Goal: Use online tool/utility: Utilize a website feature to perform a specific function

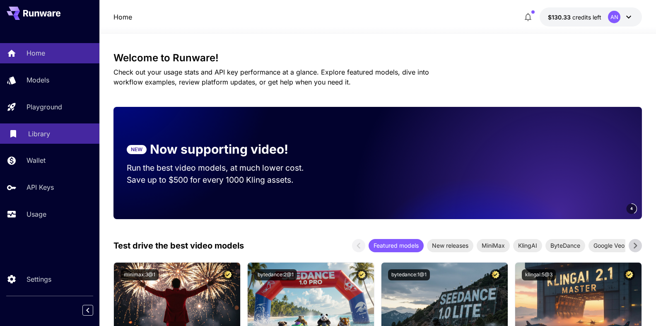
click at [40, 135] on p "Library" at bounding box center [39, 134] width 22 height 10
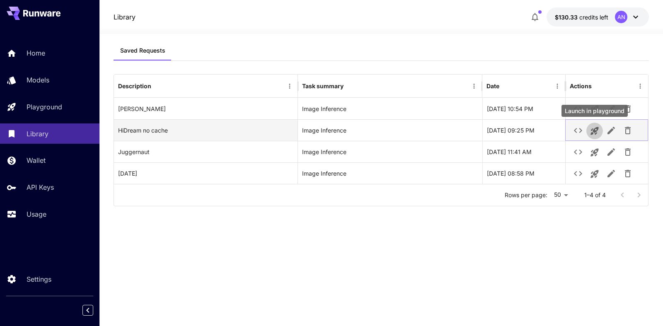
click at [597, 133] on icon "Launch in playground" at bounding box center [594, 131] width 10 height 10
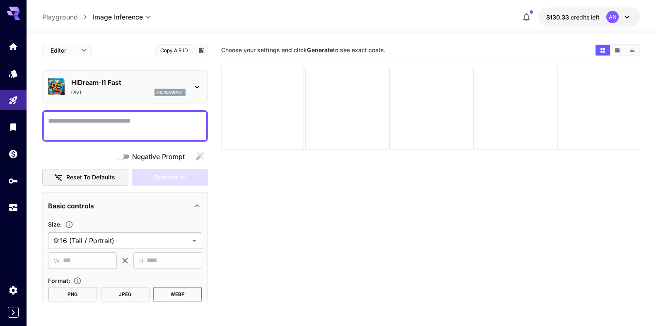
click at [117, 128] on textarea "Negative Prompt" at bounding box center [125, 126] width 154 height 20
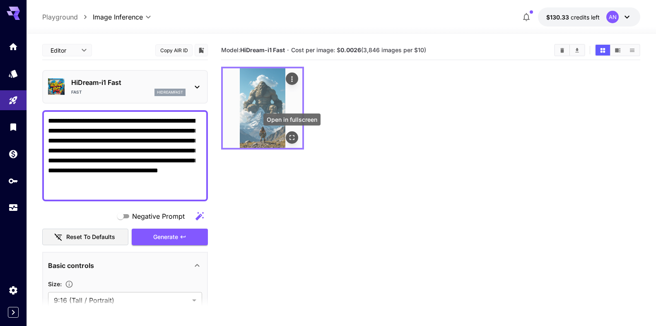
type textarea "**********"
click at [292, 139] on icon "Open in fullscreen" at bounding box center [292, 137] width 8 height 8
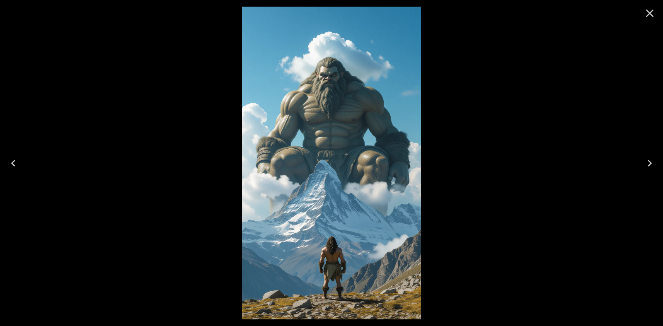
click at [649, 16] on icon "Close" at bounding box center [649, 13] width 13 height 13
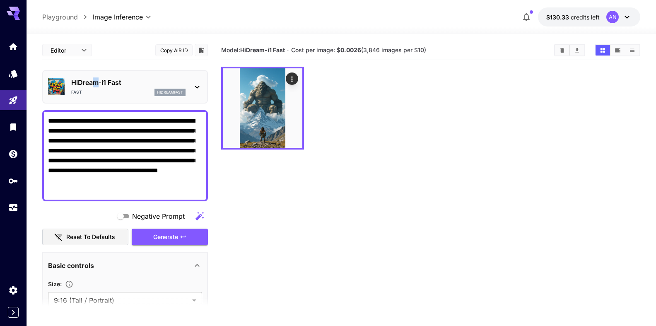
click at [94, 84] on p "HiDream-i1 Fast" at bounding box center [128, 82] width 114 height 10
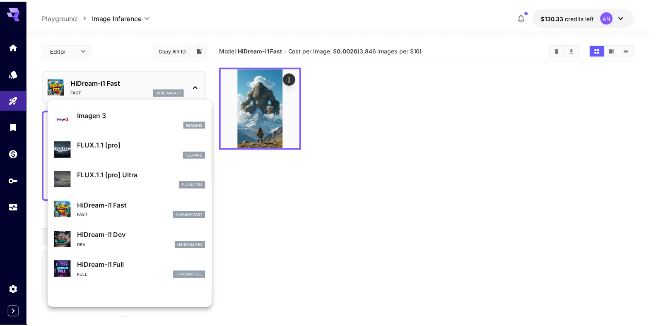
scroll to position [459, 0]
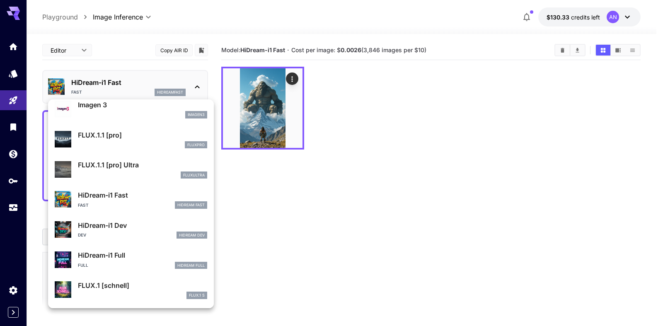
click at [103, 255] on p "HiDream-i1 Full" at bounding box center [142, 255] width 129 height 10
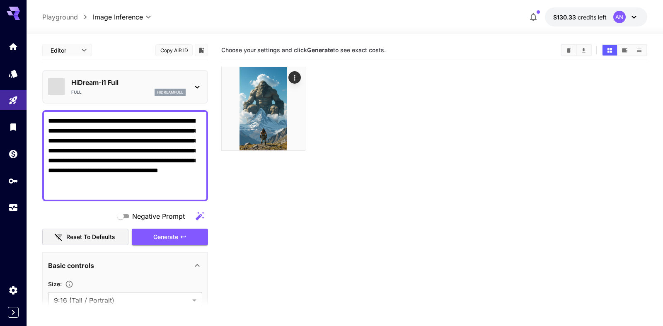
type input "**"
type input "***"
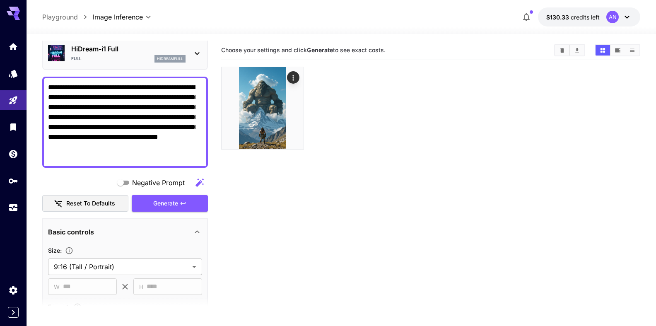
scroll to position [94, 0]
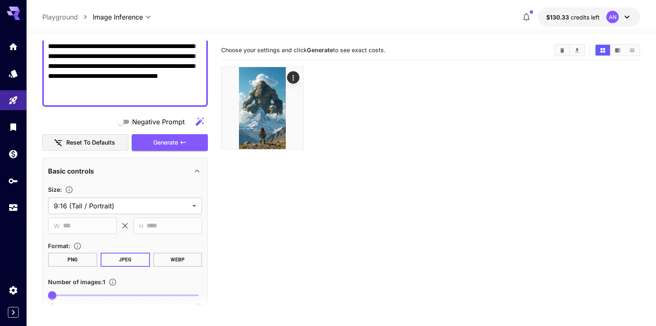
click at [171, 259] on button "WEBP" at bounding box center [177, 260] width 49 height 14
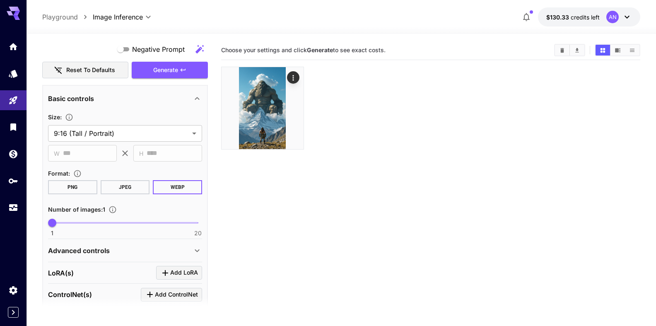
scroll to position [244, 0]
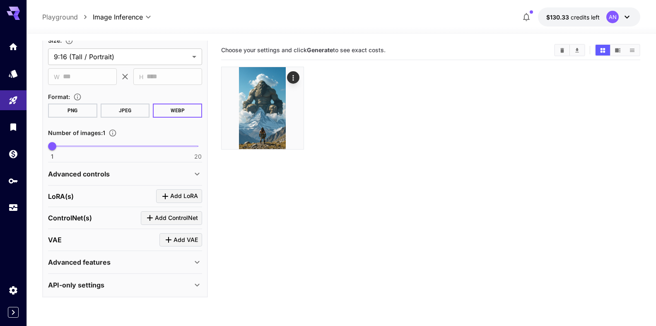
click at [108, 262] on p "Advanced features" at bounding box center [79, 262] width 63 height 10
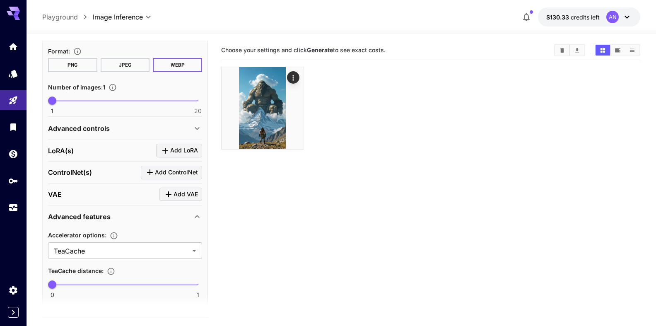
scroll to position [291, 0]
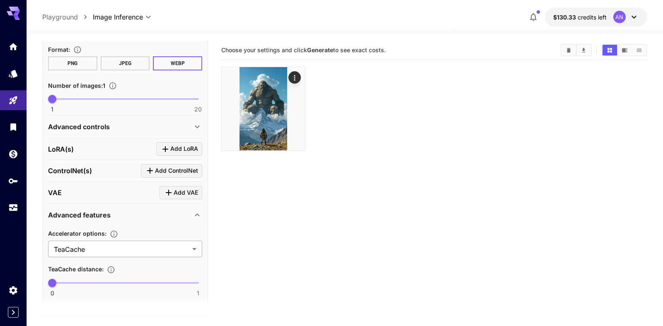
click at [81, 252] on body "**********" at bounding box center [331, 195] width 663 height 391
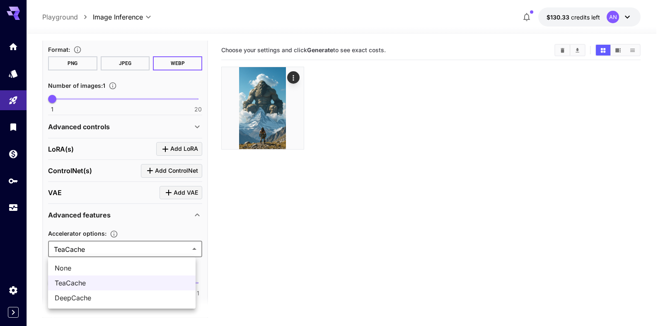
click at [71, 272] on span "None" at bounding box center [122, 268] width 134 height 10
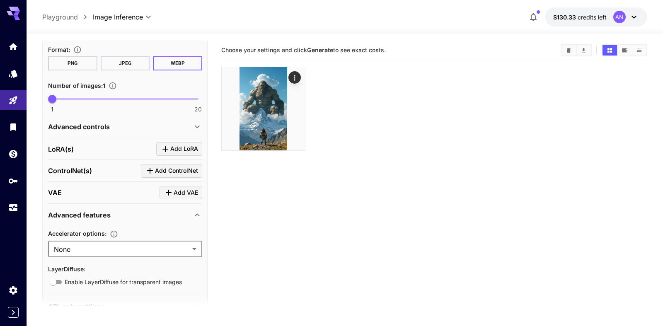
type input "****"
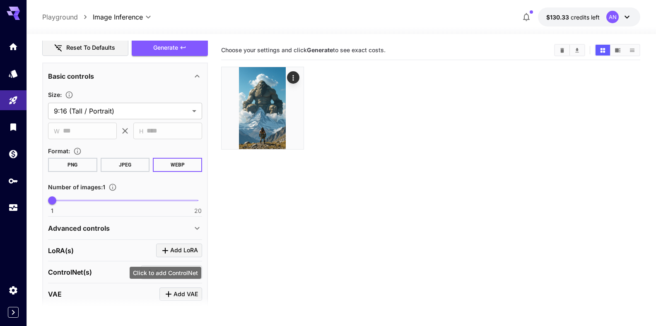
scroll to position [55, 0]
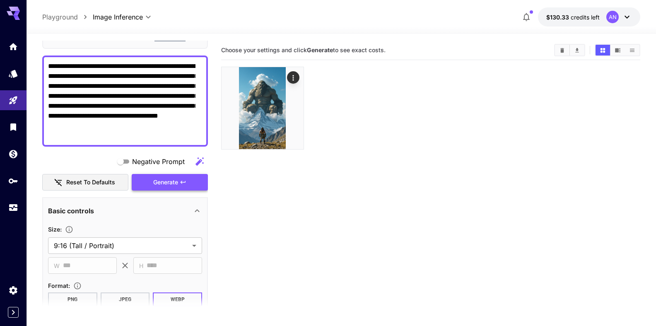
click at [162, 187] on span "Generate" at bounding box center [165, 182] width 25 height 10
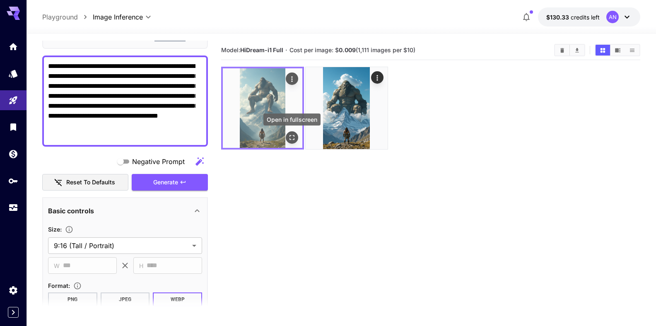
click at [295, 140] on icon "Open in fullscreen" at bounding box center [292, 137] width 8 height 8
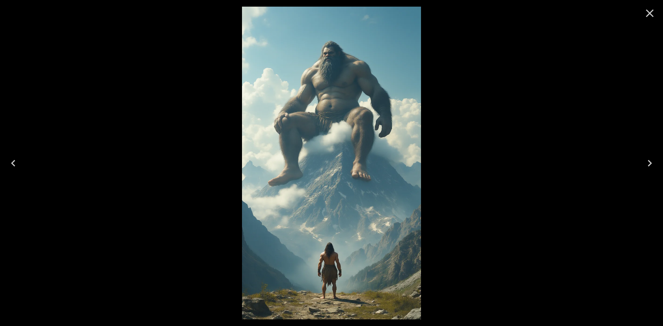
click at [647, 14] on icon "Close" at bounding box center [649, 13] width 13 height 13
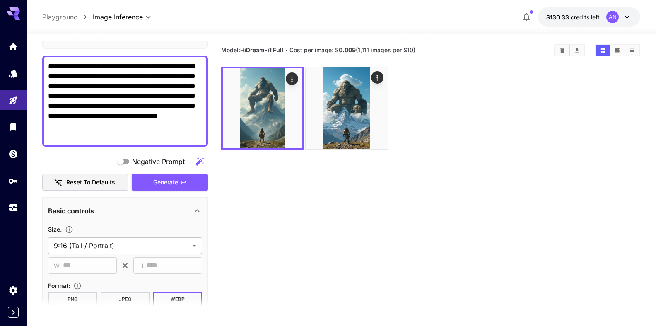
click at [105, 126] on textarea "**********" at bounding box center [121, 101] width 147 height 80
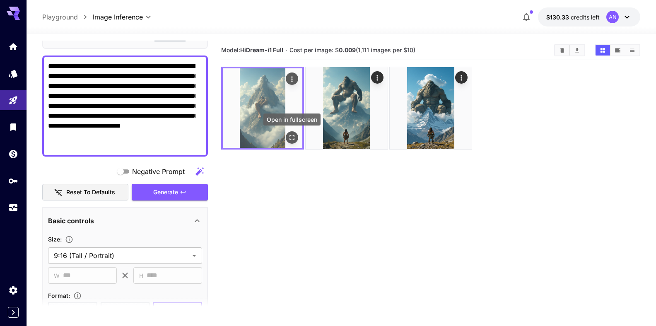
click at [287, 140] on button "Open in fullscreen" at bounding box center [292, 137] width 12 height 12
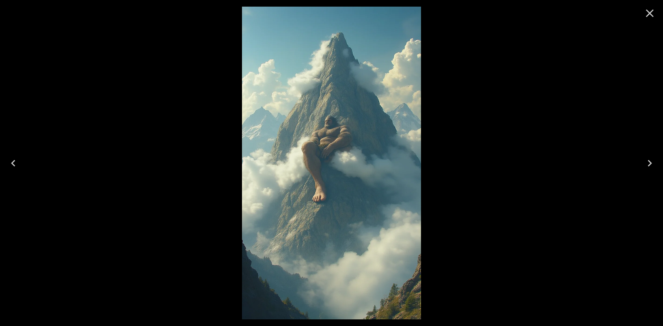
click at [646, 16] on icon "Close" at bounding box center [649, 13] width 13 height 13
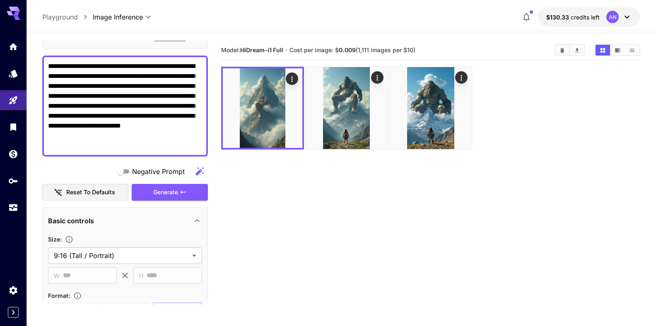
click at [145, 77] on textarea "**********" at bounding box center [121, 105] width 147 height 89
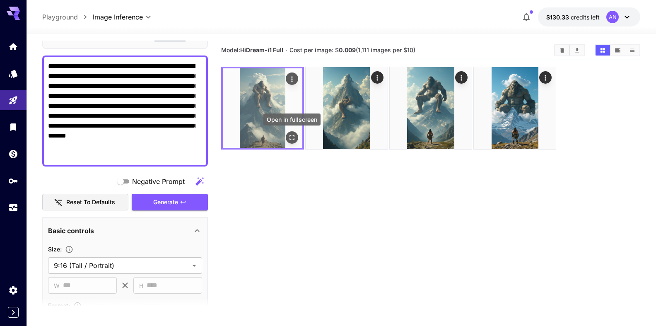
click at [294, 137] on icon "Open in fullscreen" at bounding box center [292, 137] width 5 height 5
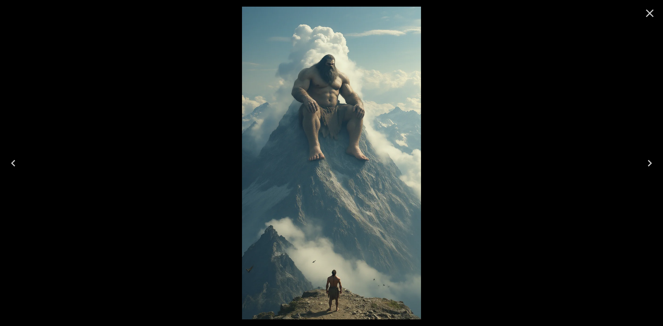
click at [649, 18] on icon "Close" at bounding box center [649, 13] width 13 height 13
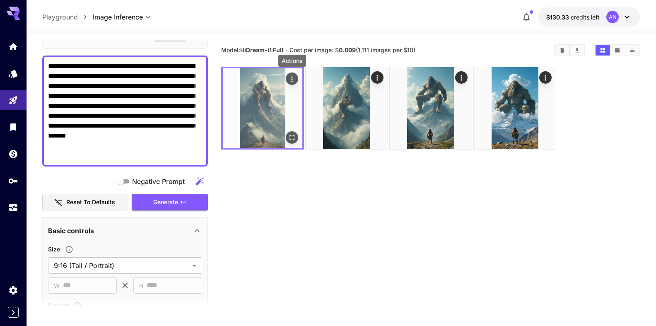
click at [295, 82] on icon "Actions" at bounding box center [292, 79] width 8 height 8
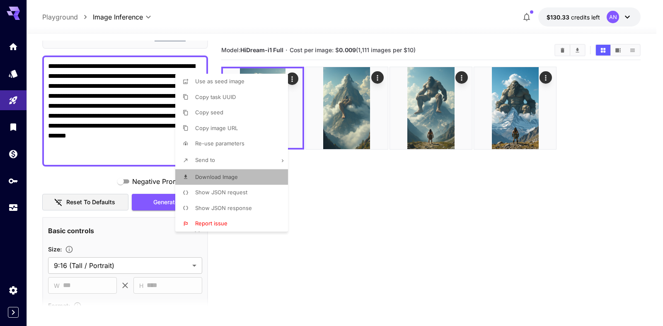
click at [223, 176] on span "Download Image" at bounding box center [216, 177] width 43 height 7
click at [95, 104] on div at bounding box center [331, 163] width 663 height 326
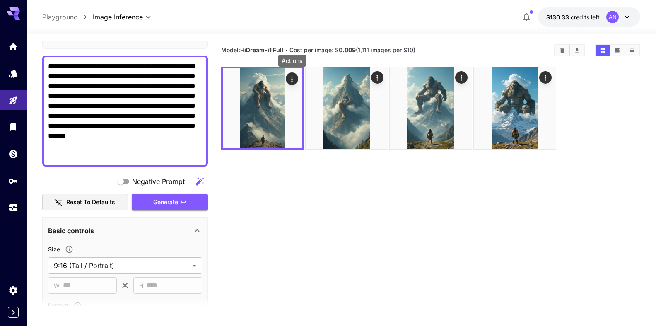
click at [190, 89] on textarea "**********" at bounding box center [121, 110] width 147 height 99
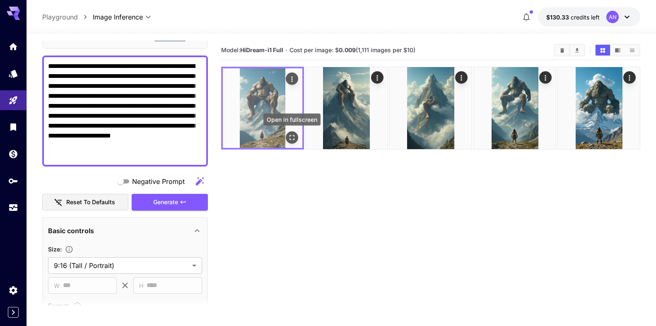
type textarea "**********"
click at [292, 138] on icon "Open in fullscreen" at bounding box center [292, 137] width 8 height 8
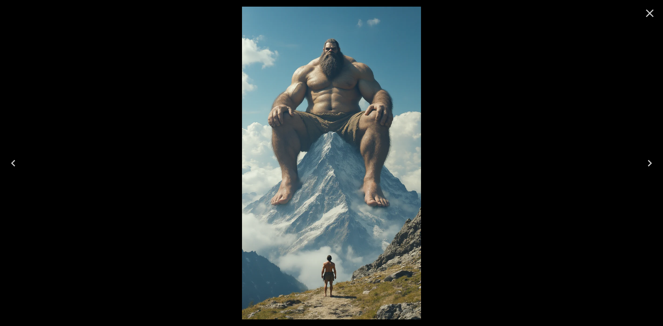
click at [648, 18] on icon "Close" at bounding box center [649, 13] width 13 height 13
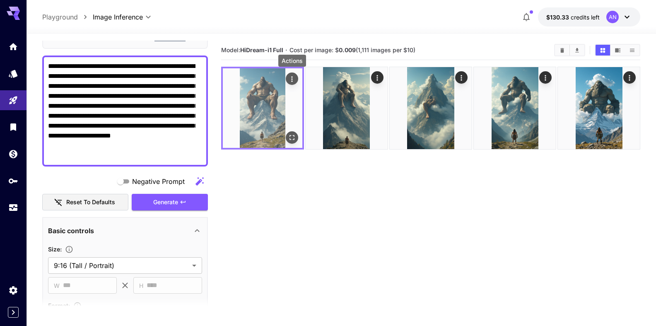
click at [296, 78] on icon "Actions" at bounding box center [292, 79] width 8 height 8
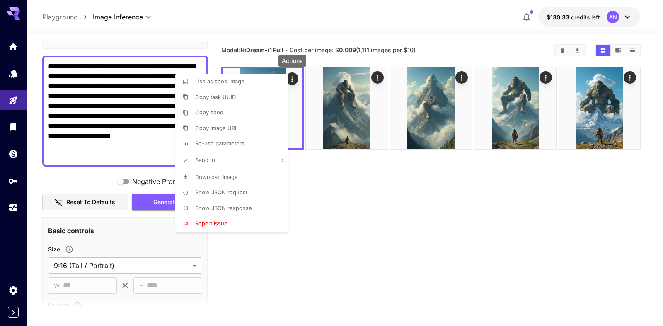
click at [215, 176] on span "Download Image" at bounding box center [216, 177] width 43 height 7
click at [563, 48] on div at bounding box center [331, 163] width 663 height 326
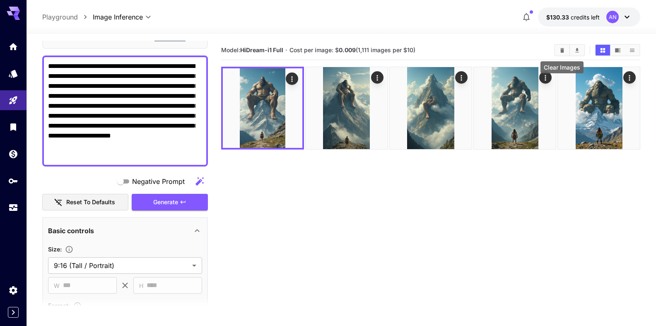
click at [563, 50] on icon "Clear Images" at bounding box center [562, 50] width 4 height 5
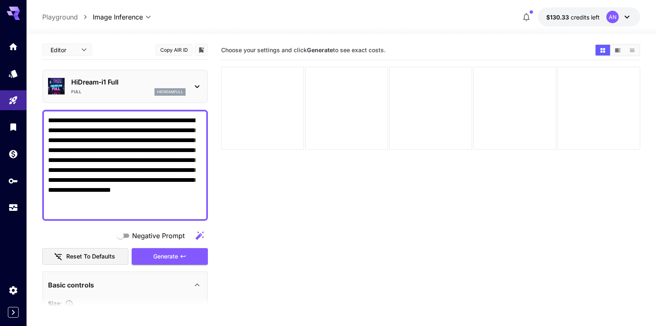
scroll to position [0, 0]
click at [109, 75] on div "HiDream-i1 Full Full hidreamfull" at bounding box center [125, 86] width 154 height 25
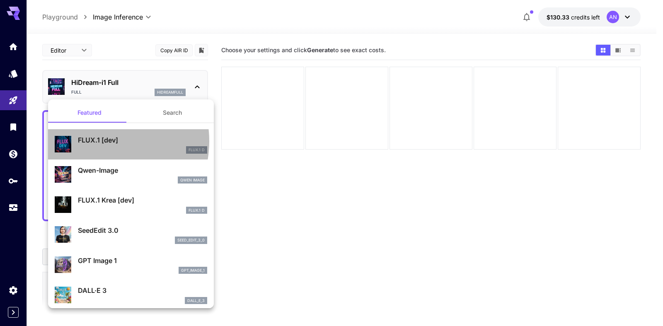
click at [99, 141] on p "FLUX.1 [dev]" at bounding box center [142, 140] width 129 height 10
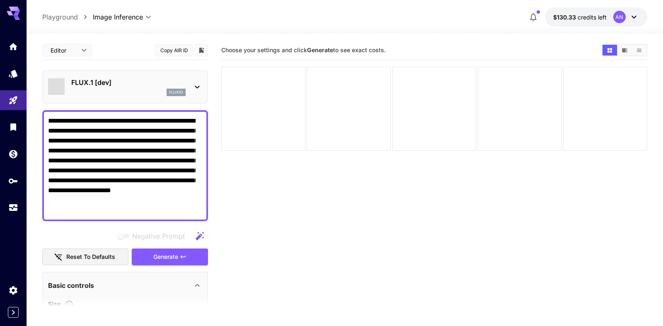
type input "**"
type input "***"
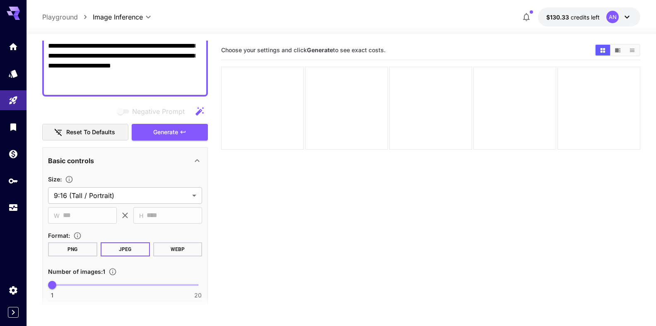
scroll to position [142, 0]
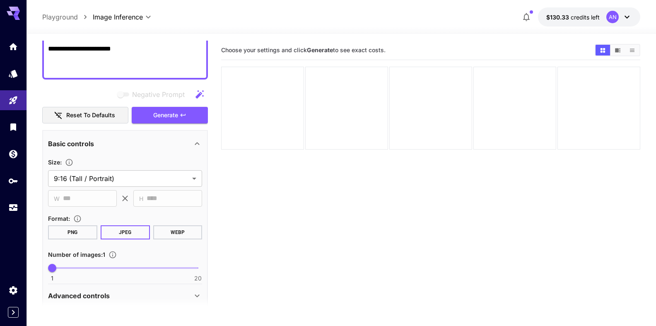
click at [169, 230] on button "WEBP" at bounding box center [177, 232] width 49 height 14
click at [171, 116] on span "Generate" at bounding box center [165, 115] width 25 height 10
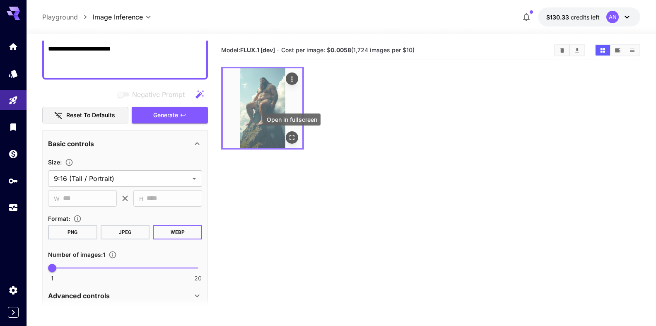
click at [295, 137] on icon "Open in fullscreen" at bounding box center [292, 137] width 8 height 8
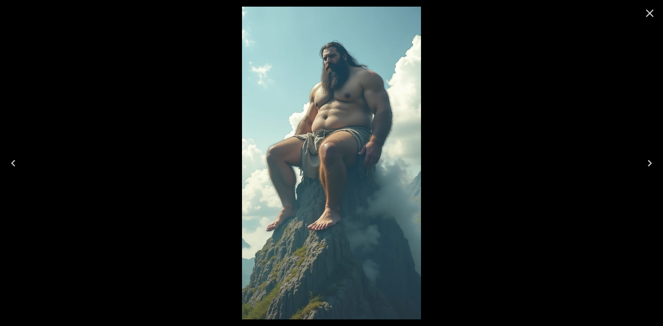
click at [650, 14] on icon "Close" at bounding box center [650, 14] width 8 height 8
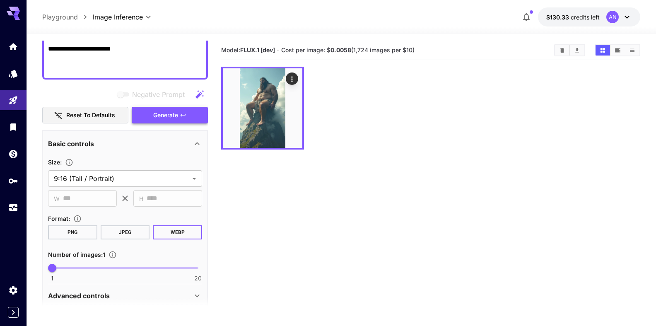
click at [167, 118] on span "Generate" at bounding box center [165, 115] width 25 height 10
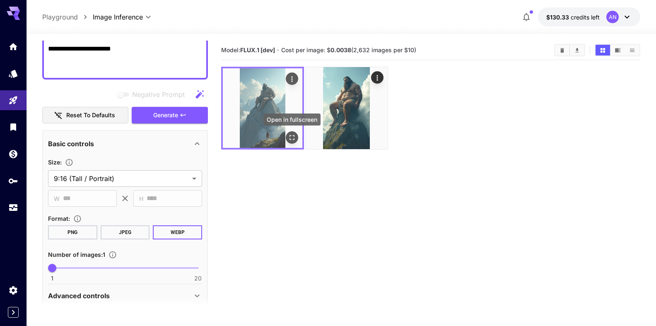
click at [293, 137] on icon "Open in fullscreen" at bounding box center [292, 137] width 8 height 8
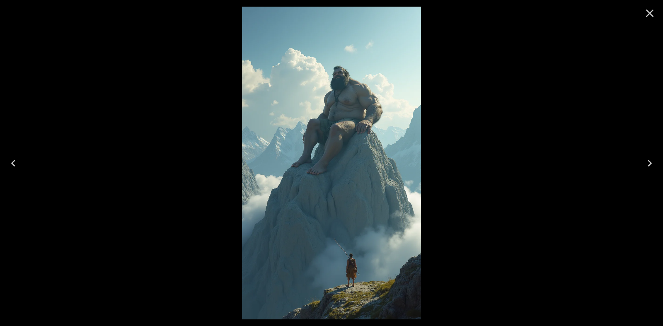
click at [646, 15] on icon "Close" at bounding box center [649, 13] width 13 height 13
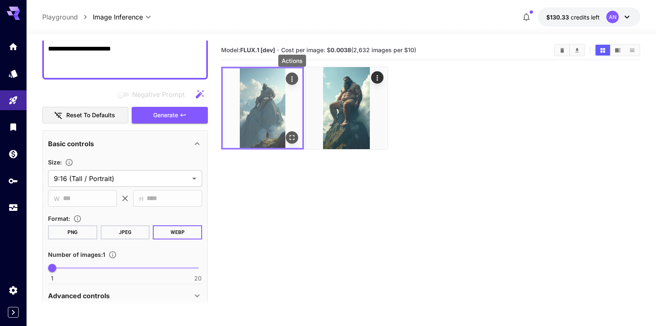
click at [288, 81] on icon "Actions" at bounding box center [292, 79] width 8 height 8
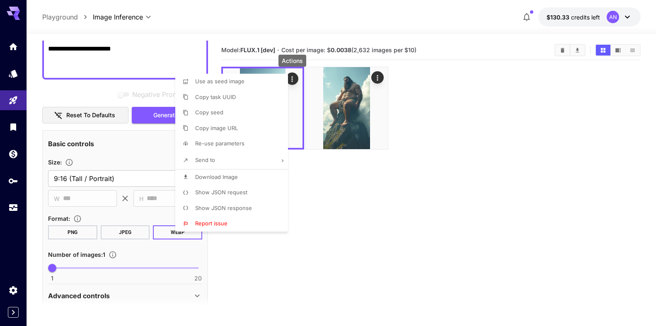
click at [228, 177] on span "Download Image" at bounding box center [216, 177] width 43 height 7
click at [437, 175] on div at bounding box center [331, 163] width 663 height 326
